Goal: Check status: Check status

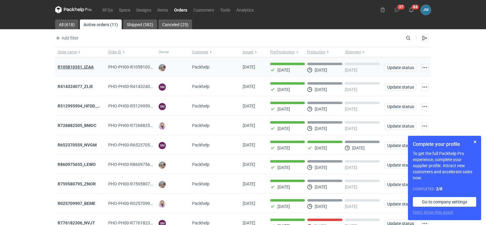
click at [80, 67] on strong "R105810351_IZAA" at bounding box center [76, 67] width 36 height 5
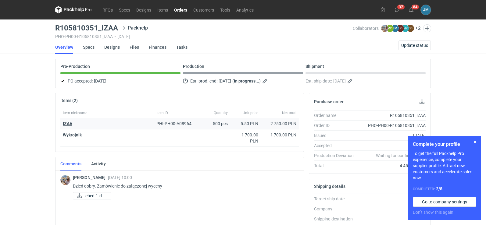
click at [65, 124] on strong "IZAA" at bounding box center [67, 123] width 9 height 5
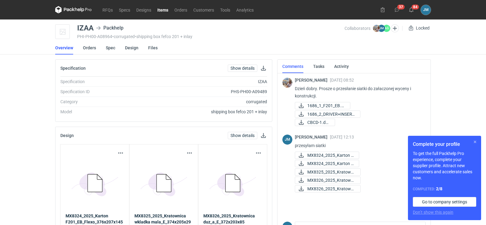
click at [474, 144] on button "button" at bounding box center [474, 141] width 7 height 7
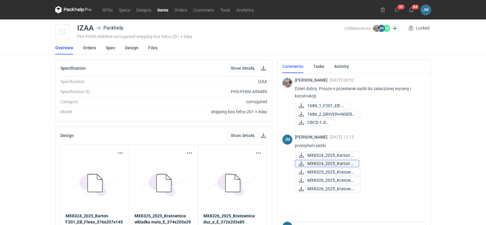
click at [324, 161] on span "MX8324_2025_Karton F..." at bounding box center [330, 163] width 47 height 7
click at [304, 171] on icon at bounding box center [300, 172] width 7 height 5
click at [321, 181] on span "MX8326_2025_Kratowni..." at bounding box center [331, 180] width 48 height 7
click at [319, 191] on span "MX8326_2025_Kratowni..." at bounding box center [331, 189] width 48 height 7
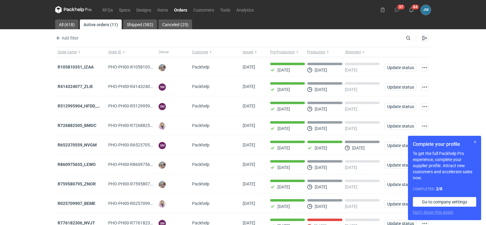
click at [474, 142] on button "button" at bounding box center [474, 141] width 7 height 7
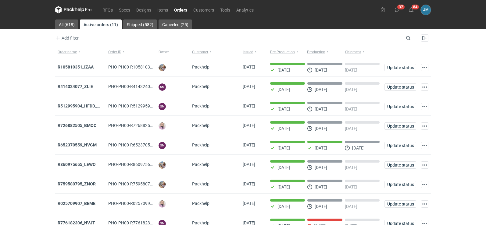
click at [83, 11] on icon at bounding box center [73, 9] width 37 height 7
